Goal: Information Seeking & Learning: Learn about a topic

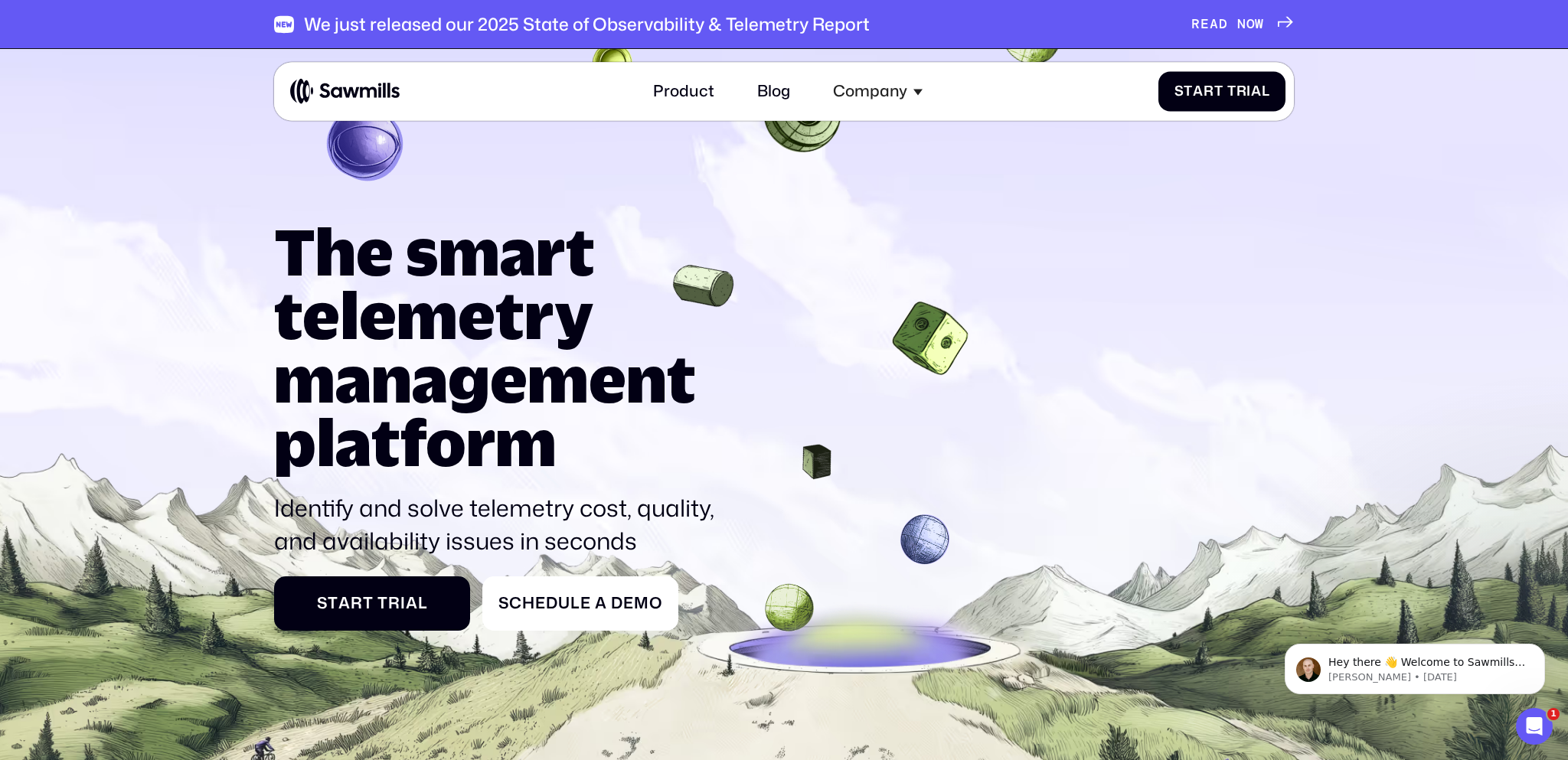
click at [1250, 22] on span "O" at bounding box center [1251, 25] width 9 height 17
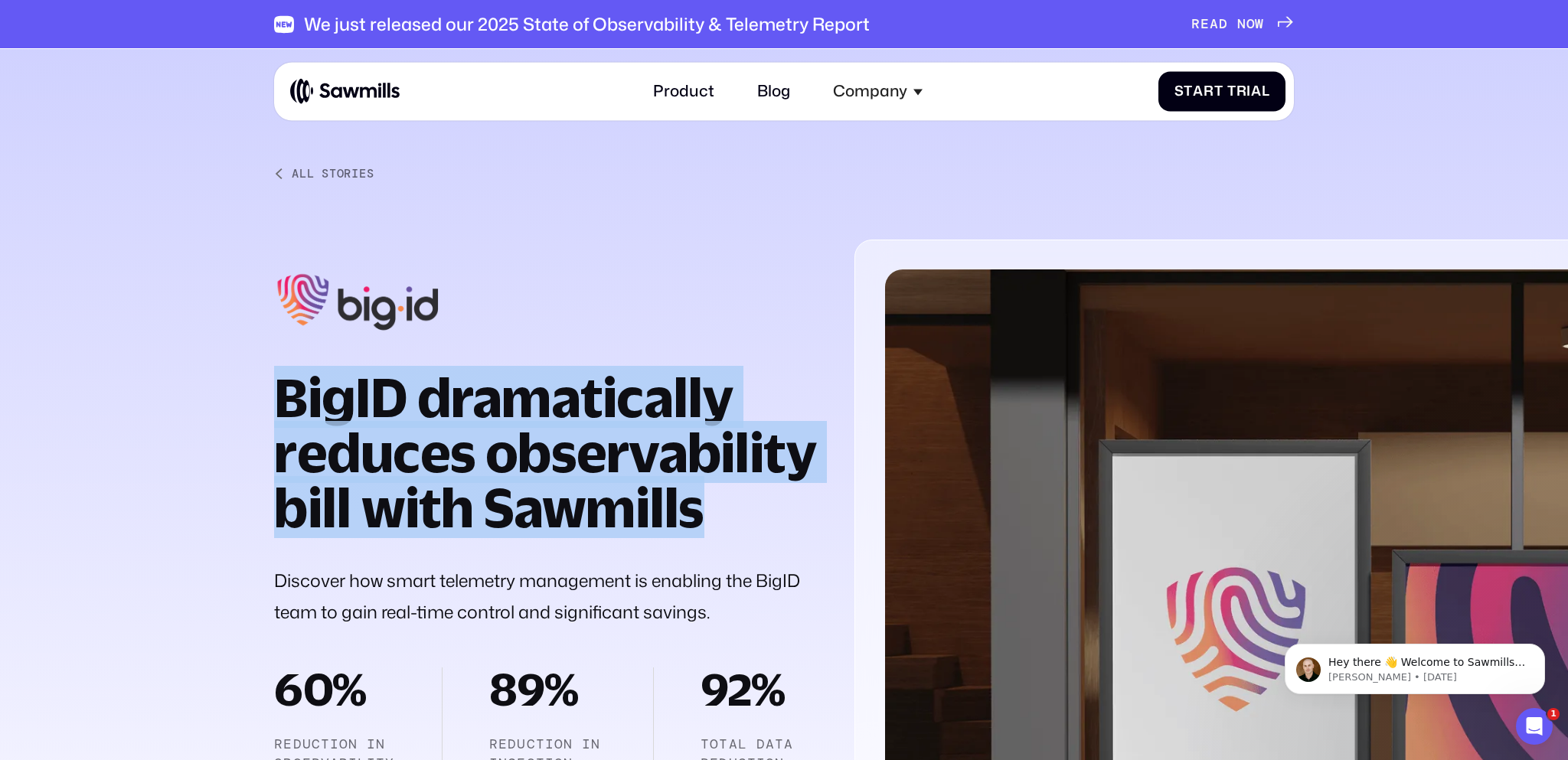
drag, startPoint x: 712, startPoint y: 515, endPoint x: 277, endPoint y: 415, distance: 446.3
click at [277, 415] on h1 "BigID dramatically reduces observability bill with Sawmills" at bounding box center [545, 453] width 543 height 166
copy strong "BigID dramatically reduces observability bill with Sawmills"
